Goal: Check status

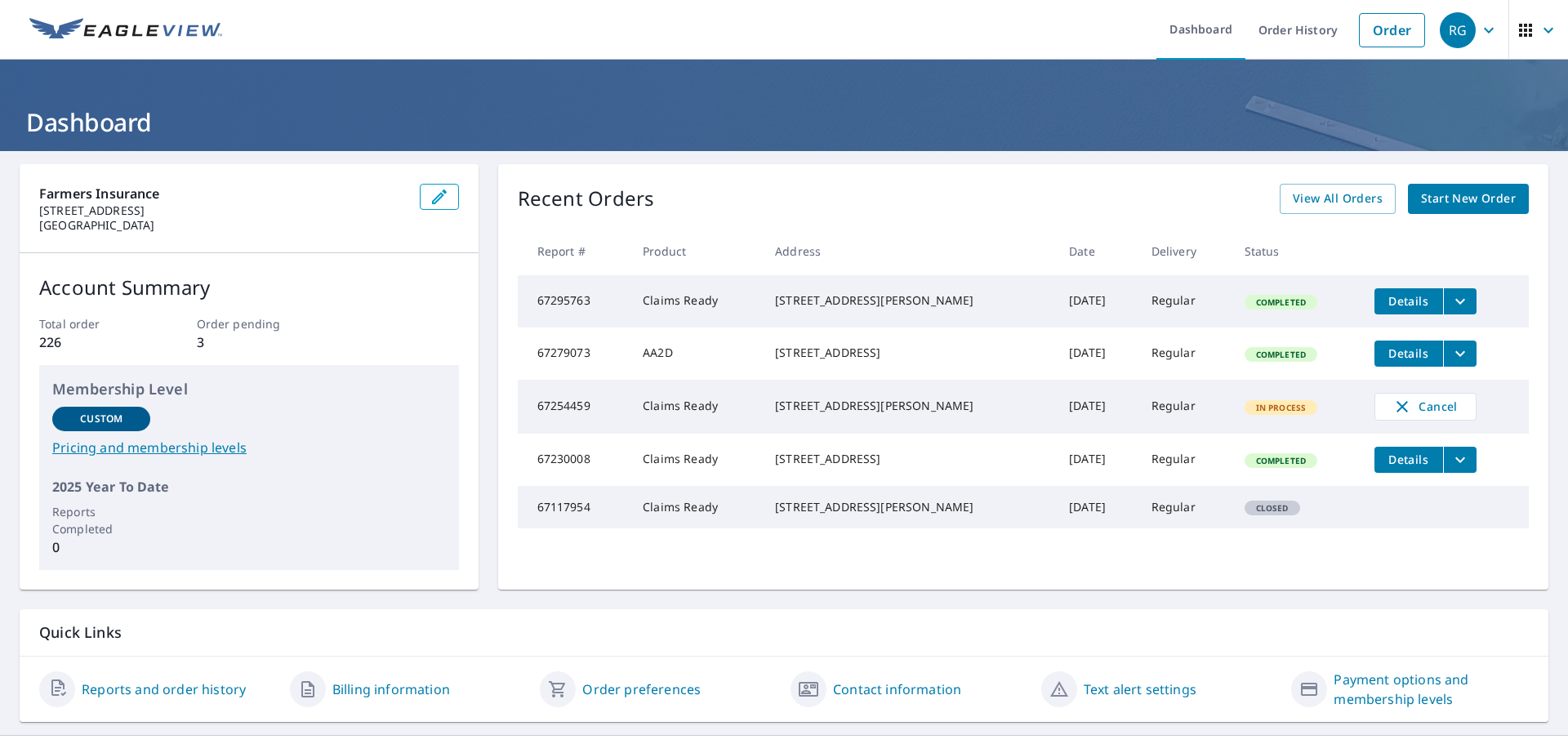
click at [968, 414] on div "[STREET_ADDRESS][PERSON_NAME]" at bounding box center [909, 406] width 268 height 16
click at [794, 411] on div "[STREET_ADDRESS][PERSON_NAME]" at bounding box center [909, 406] width 268 height 16
click at [559, 418] on td "67254459" at bounding box center [573, 406] width 112 height 53
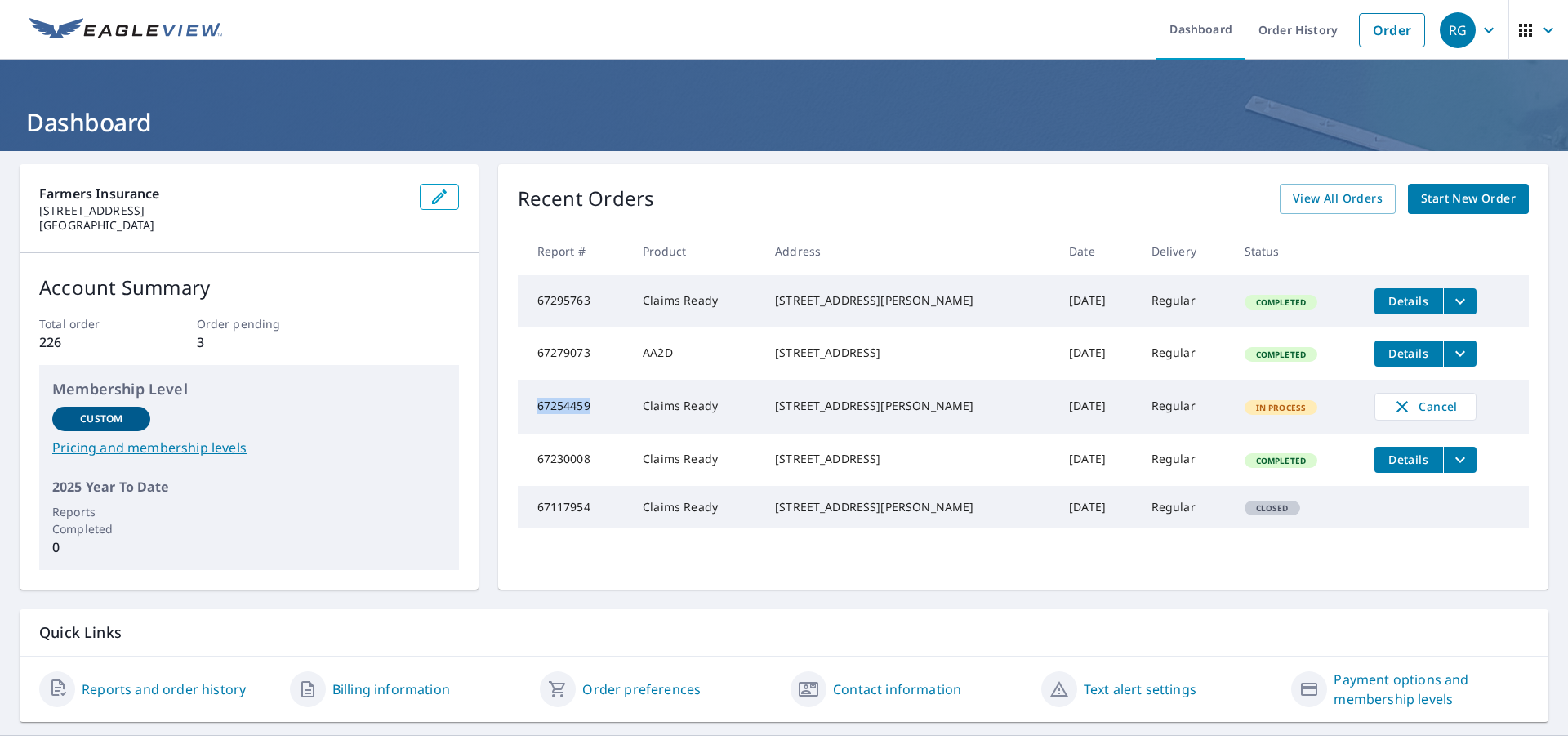
click at [559, 418] on td "67254459" at bounding box center [573, 406] width 112 height 53
click at [727, 433] on td "Claims Ready" at bounding box center [696, 406] width 132 height 53
click at [1284, 415] on div "In Process" at bounding box center [1281, 408] width 73 height 14
click at [1284, 413] on span "In Process" at bounding box center [1282, 407] width 71 height 12
